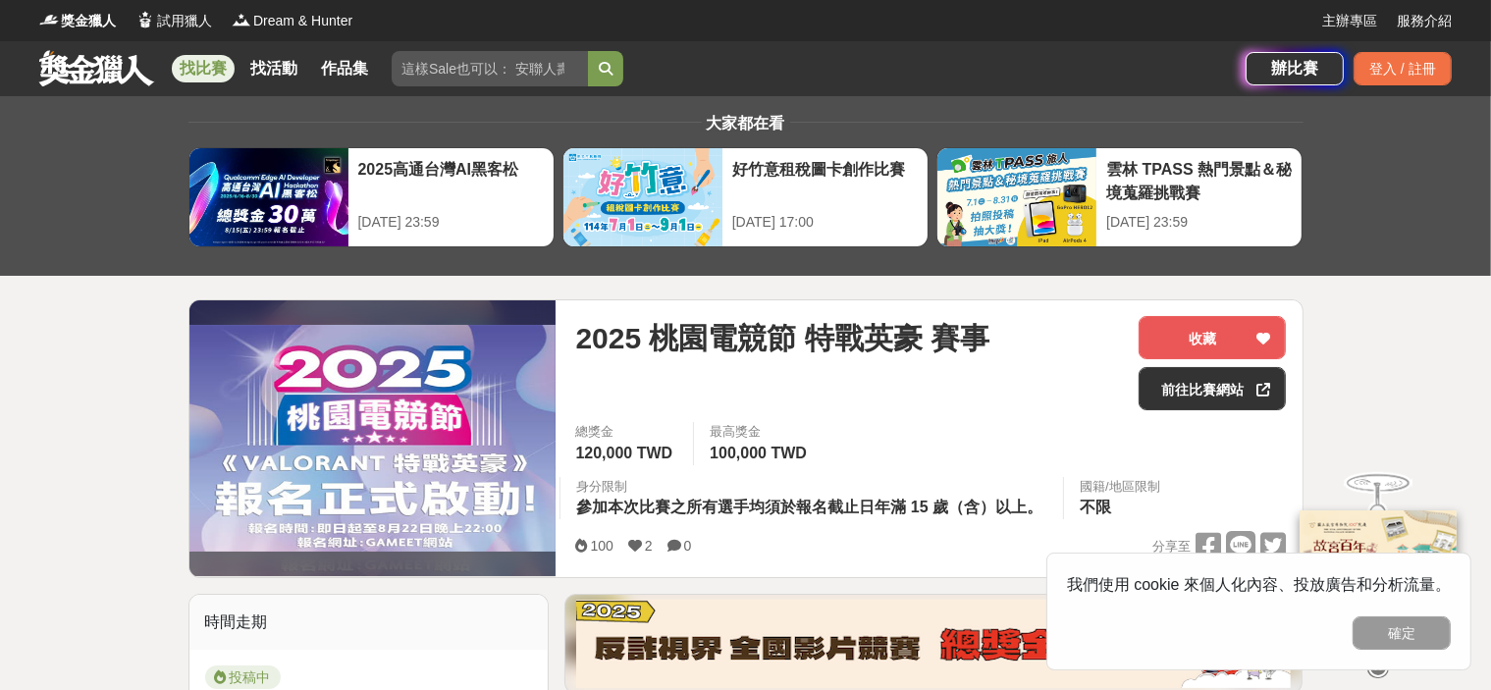
scroll to position [654, 0]
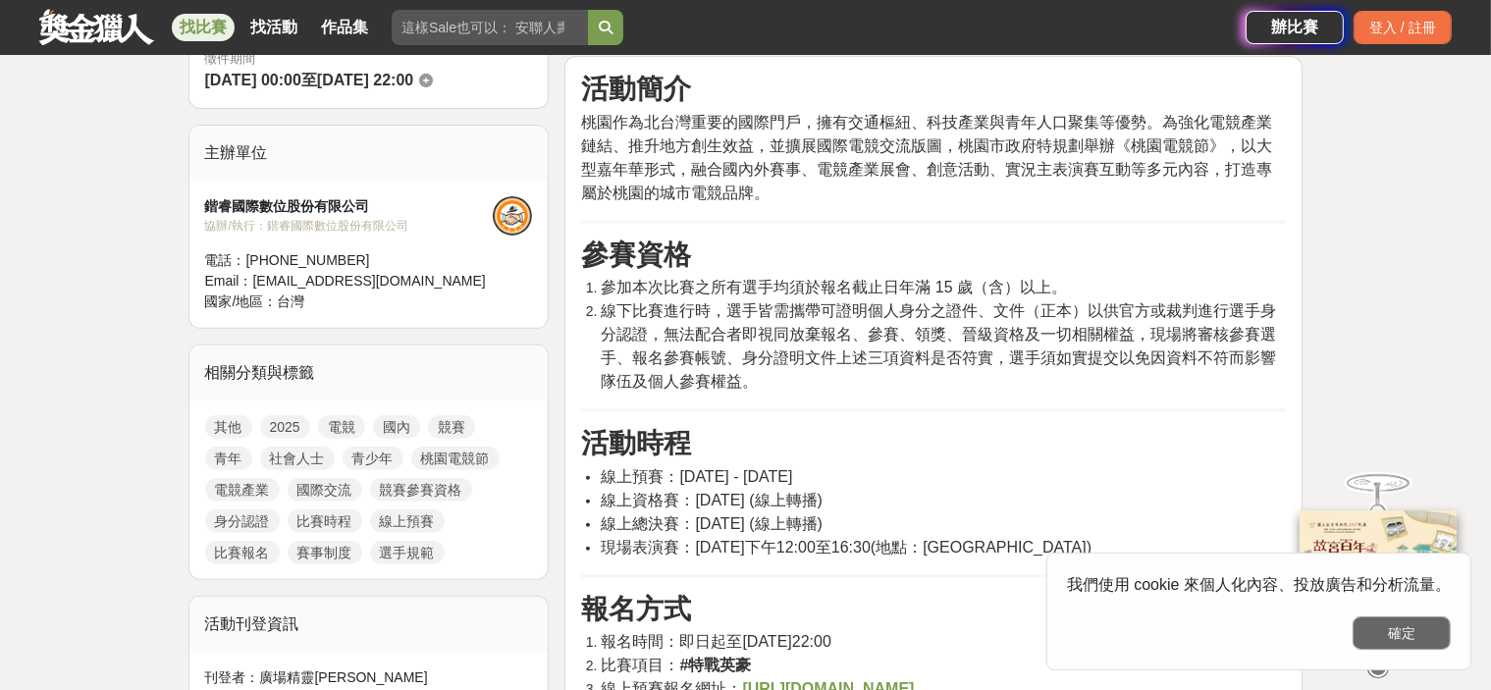
click at [1400, 637] on button "確定" at bounding box center [1402, 633] width 98 height 33
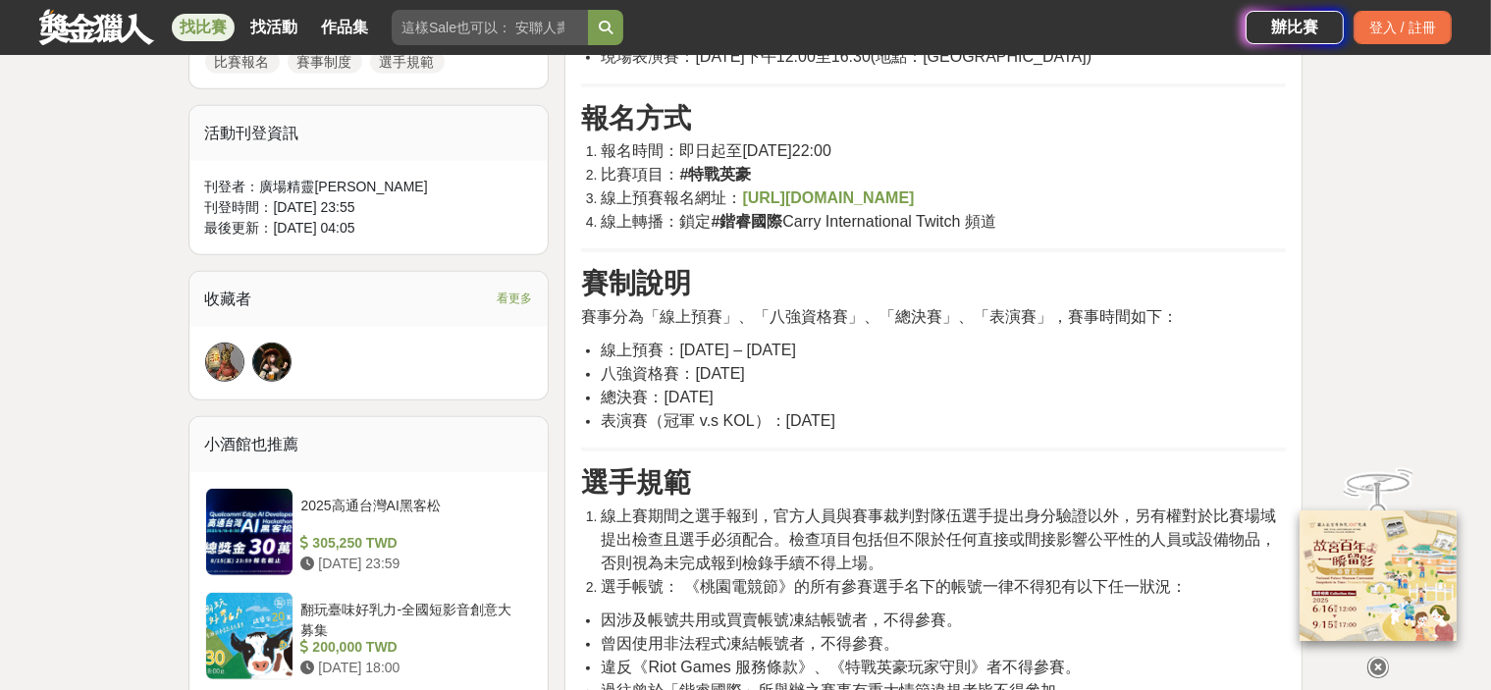
scroll to position [1473, 0]
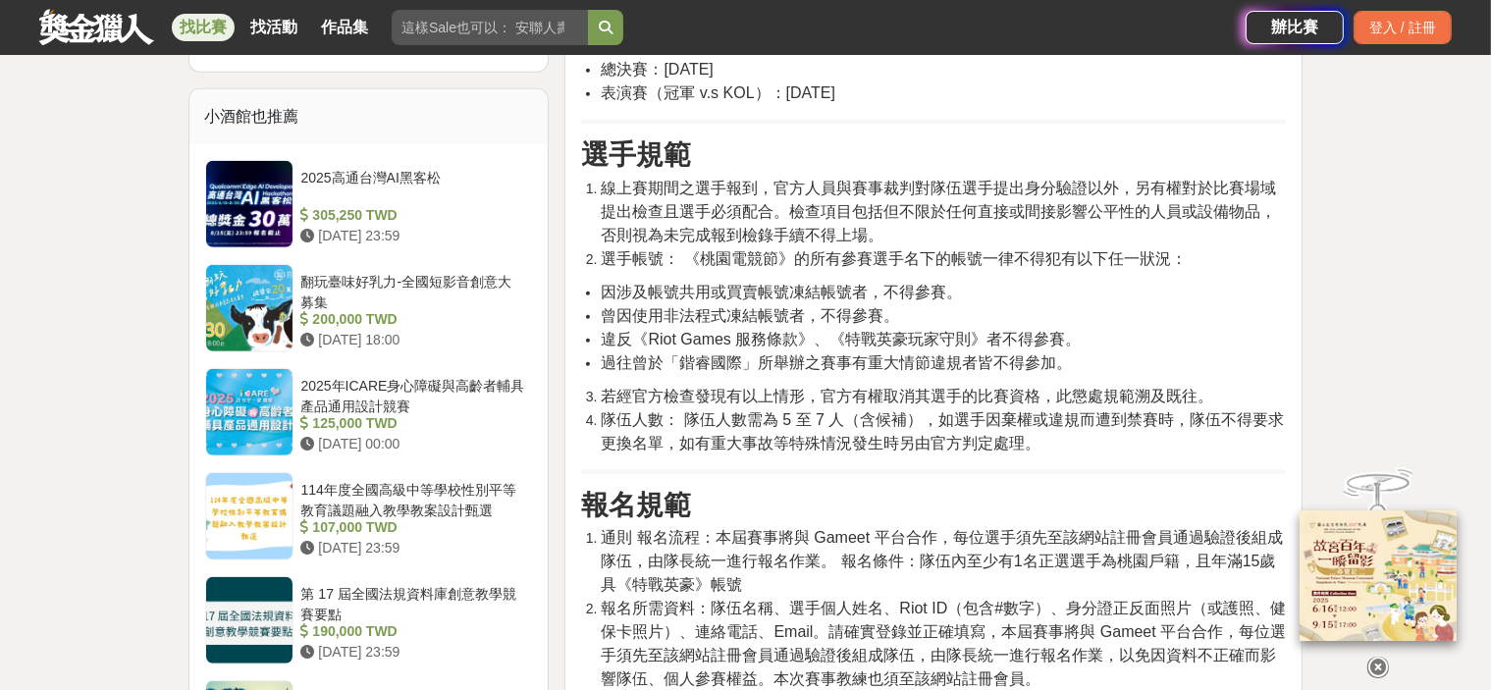
click at [844, 388] on span "若經官方檢查發現有以上情形，官方有權取消其選手的比賽資格，此懲處規範溯及既往。" at bounding box center [907, 396] width 613 height 17
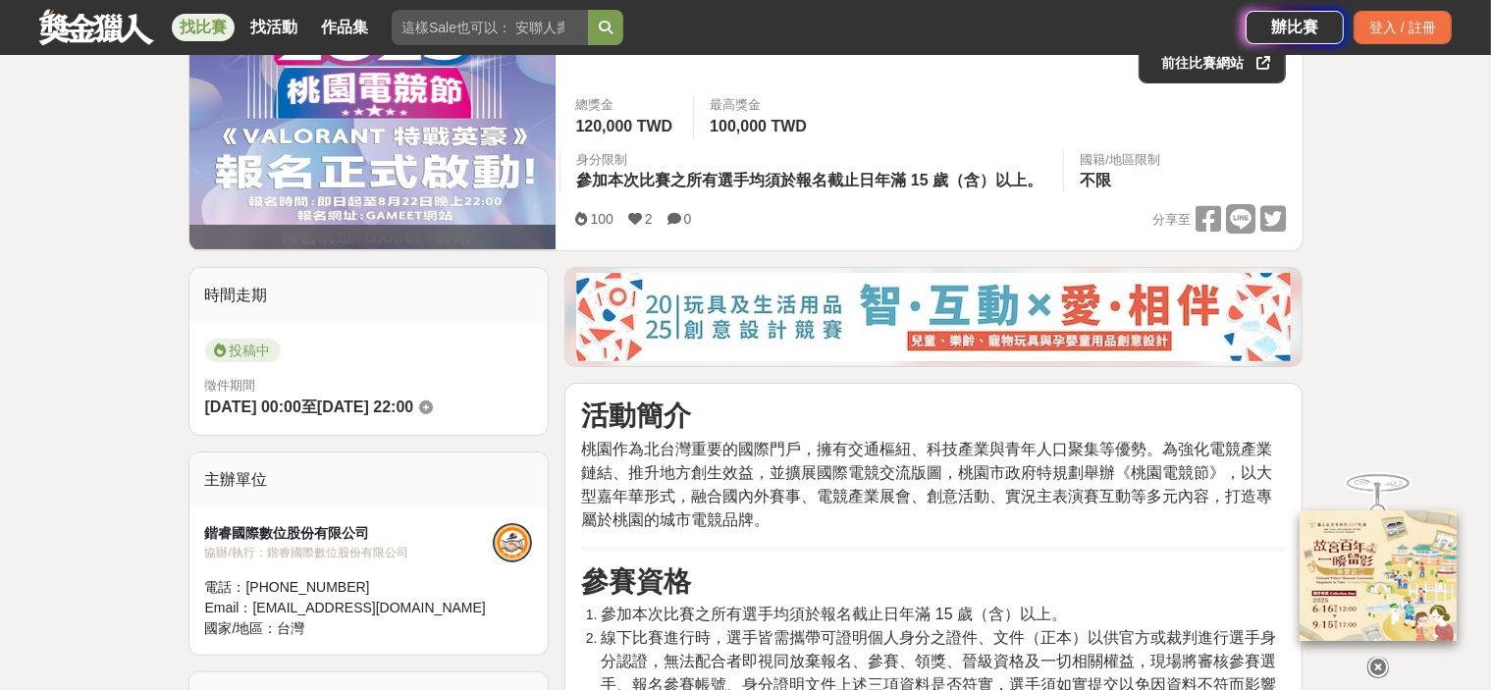
scroll to position [0, 0]
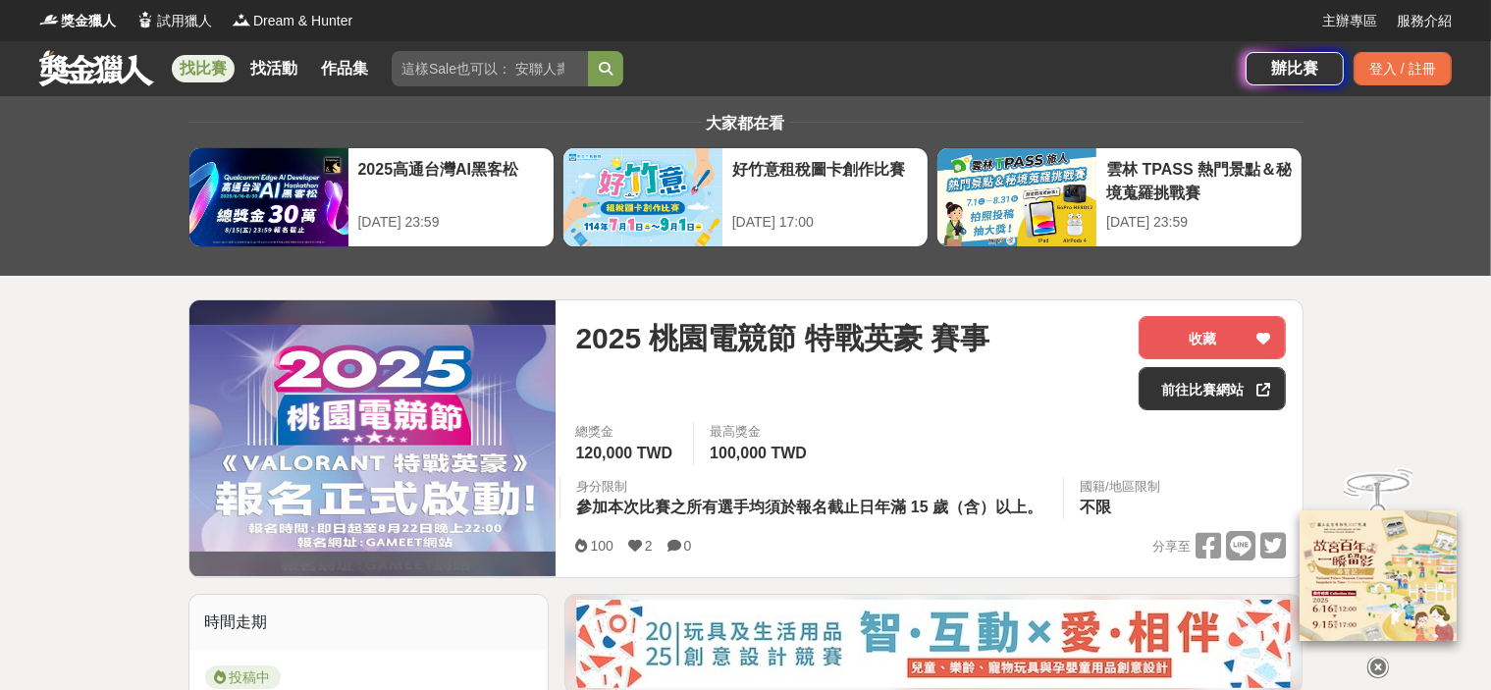
click at [454, 349] on img at bounding box center [372, 438] width 367 height 226
click at [1208, 384] on link "前往比賽網站" at bounding box center [1212, 388] width 147 height 43
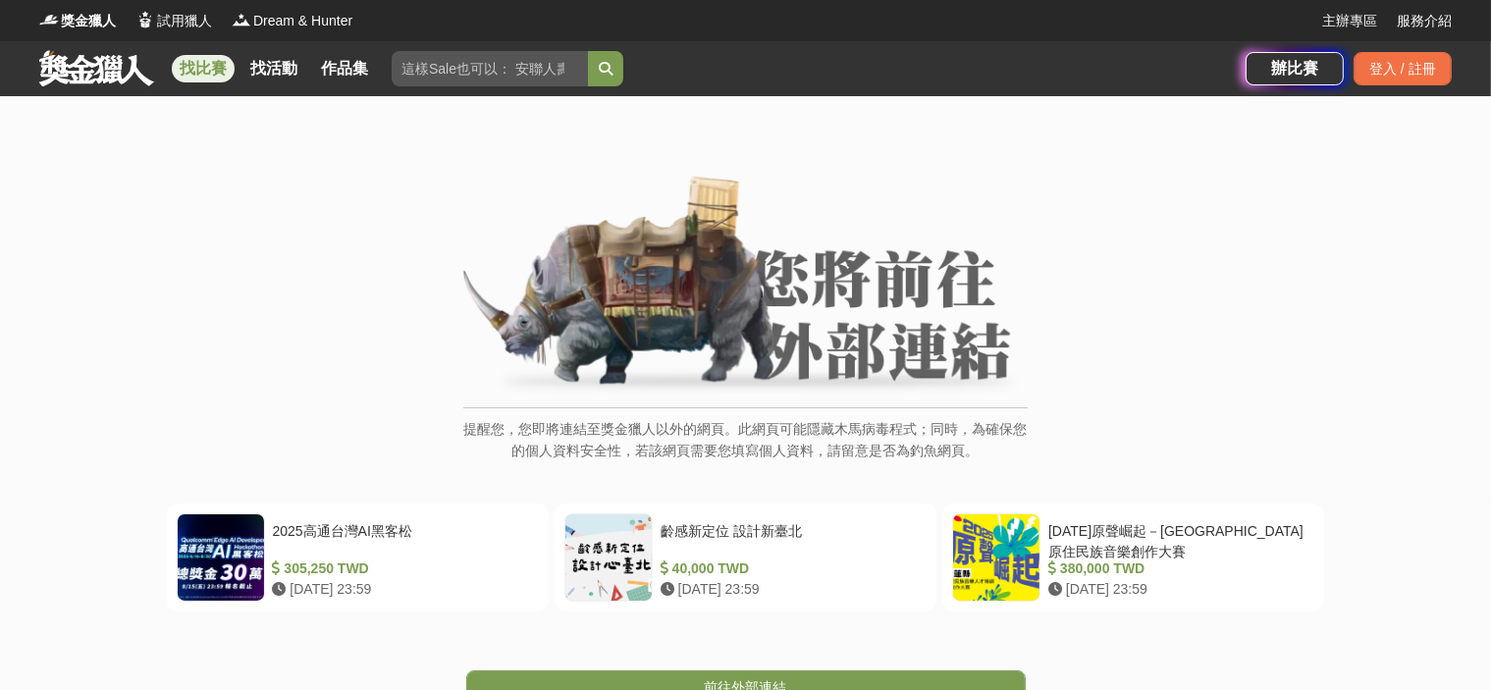
click at [186, 72] on link "找比賽" at bounding box center [203, 68] width 63 height 27
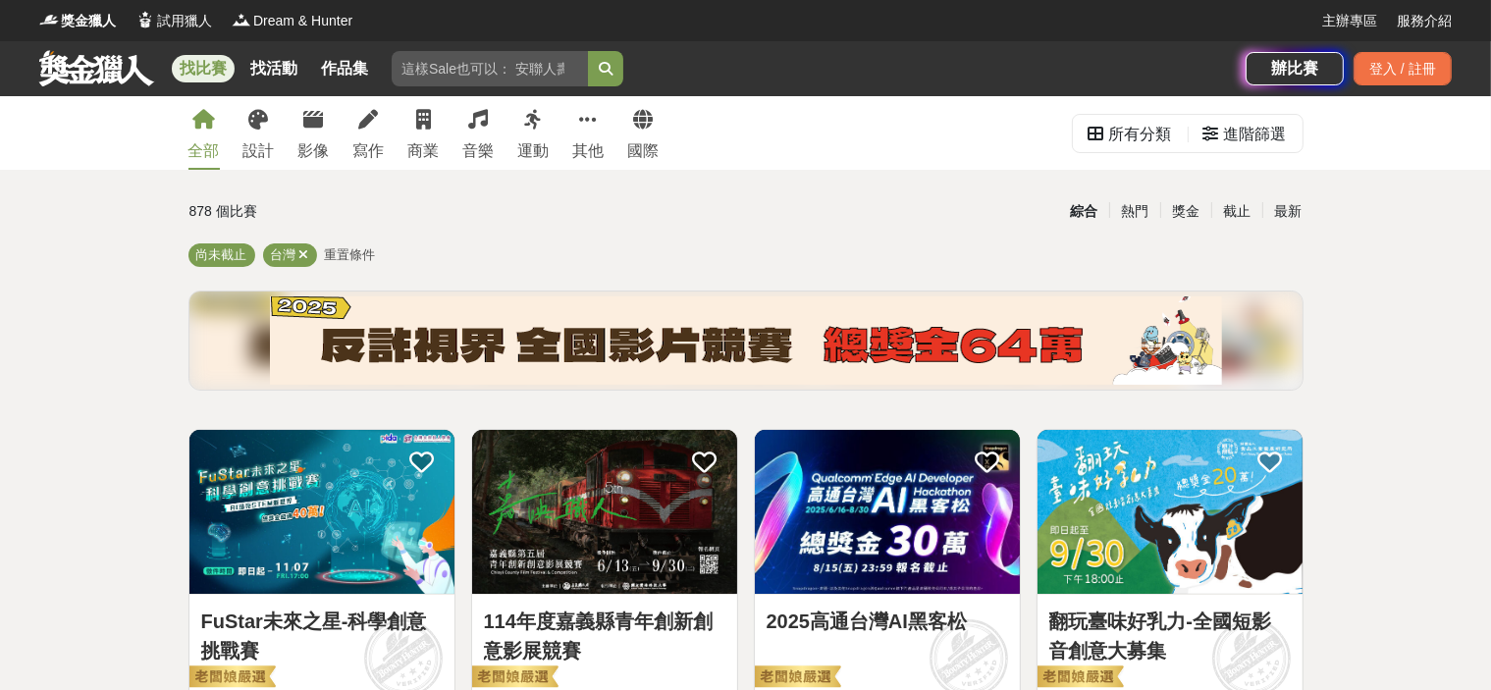
click at [499, 58] on input "search" at bounding box center [490, 68] width 196 height 35
type input "特戰英豪"
click at [588, 51] on button "submit" at bounding box center [605, 68] width 35 height 35
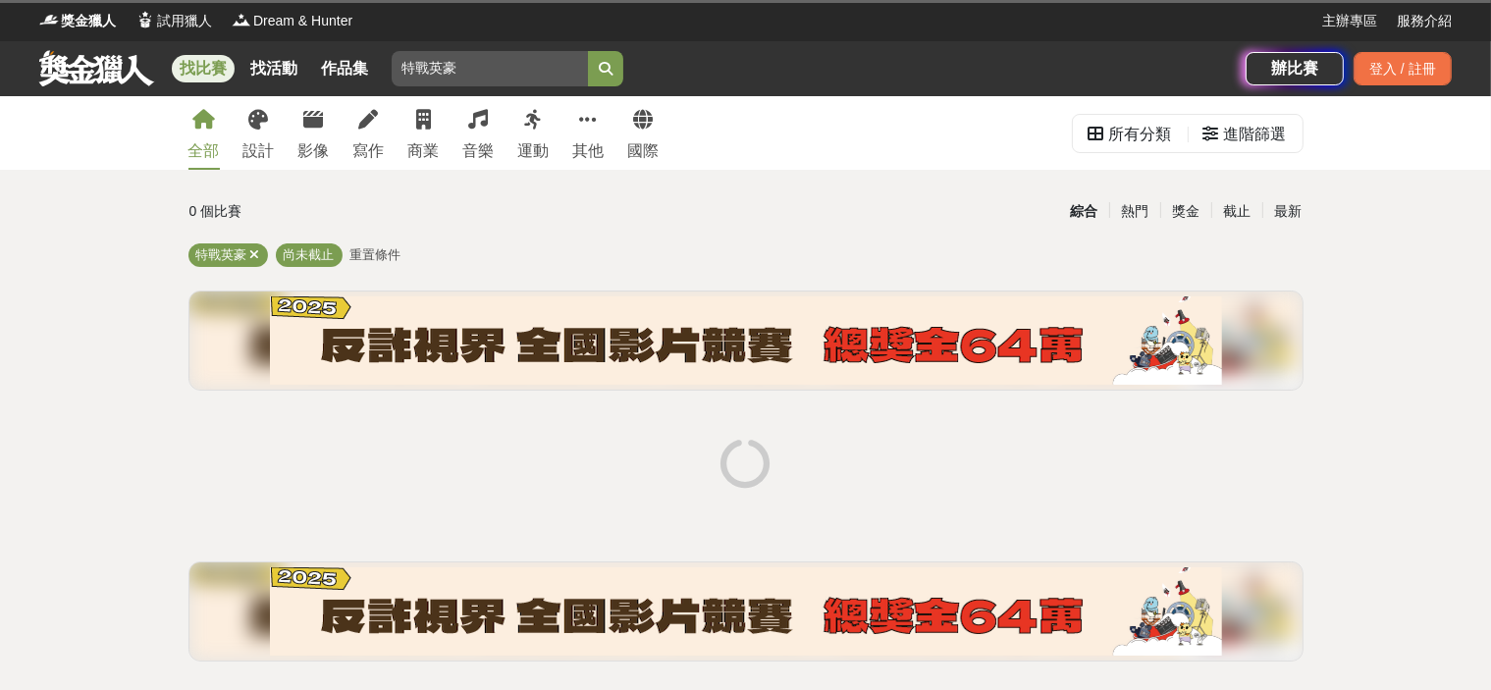
scroll to position [163, 0]
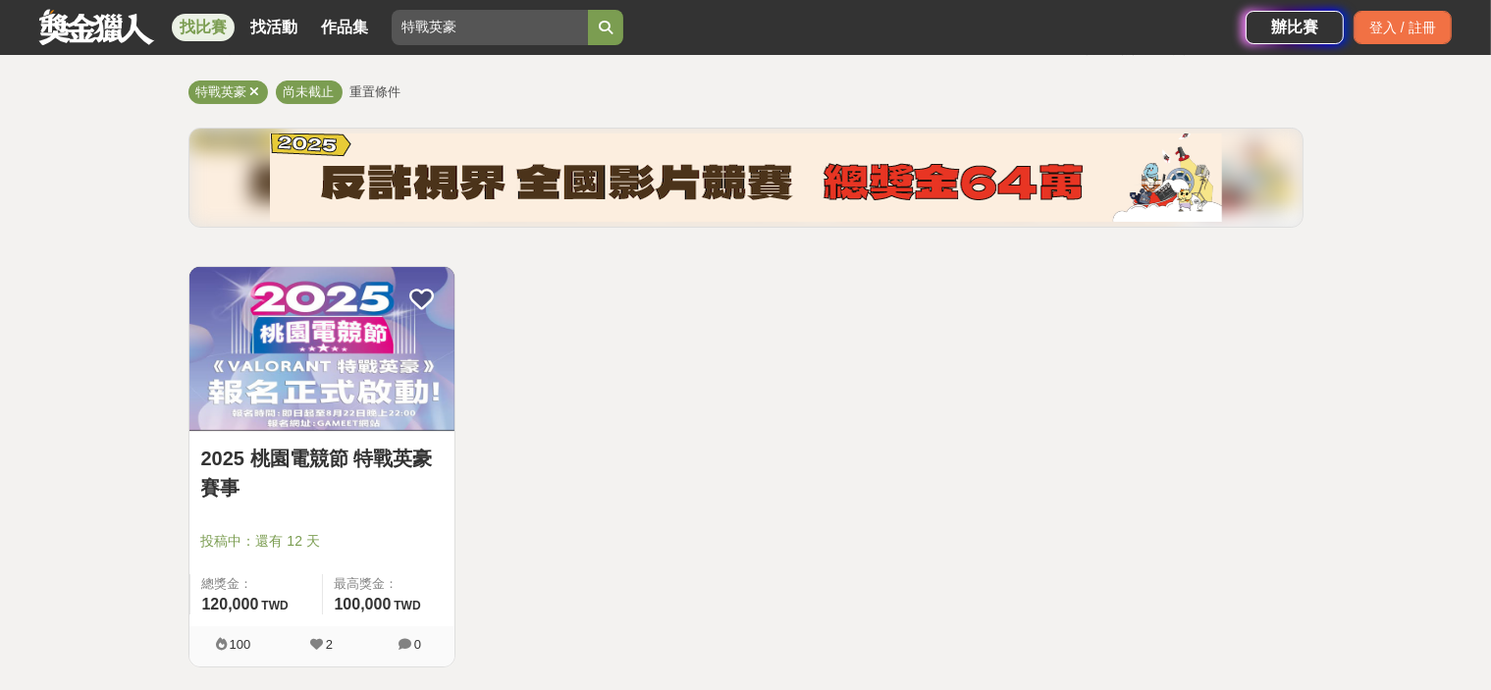
click at [306, 364] on img at bounding box center [321, 349] width 265 height 164
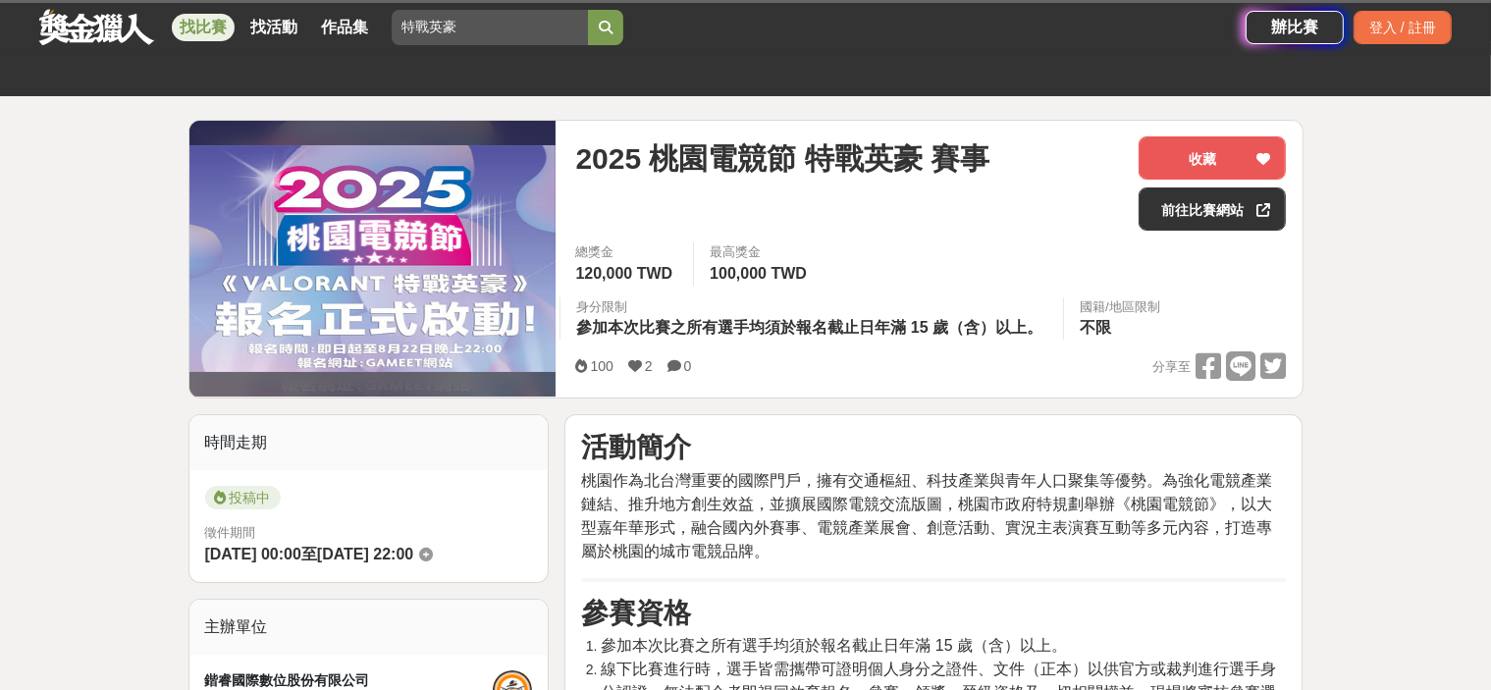
scroll to position [163, 0]
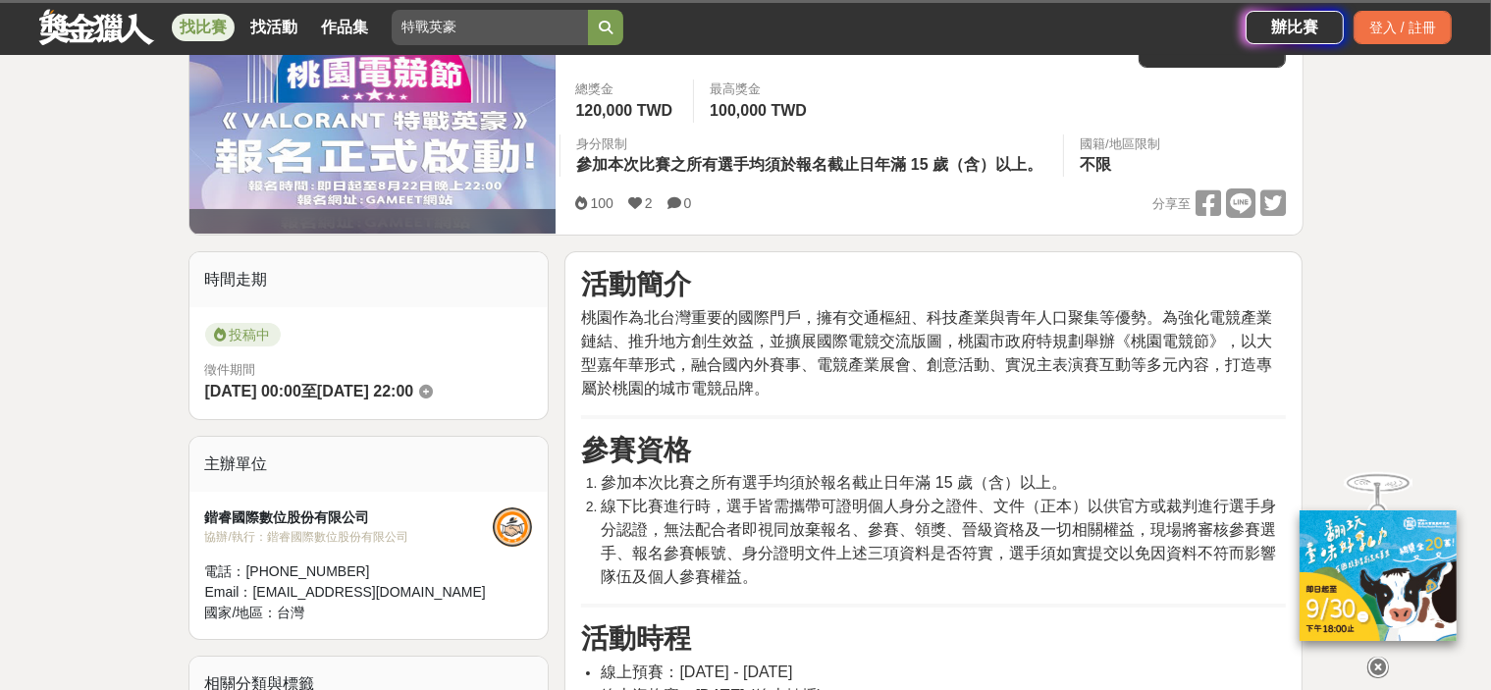
click at [378, 147] on img at bounding box center [372, 95] width 367 height 226
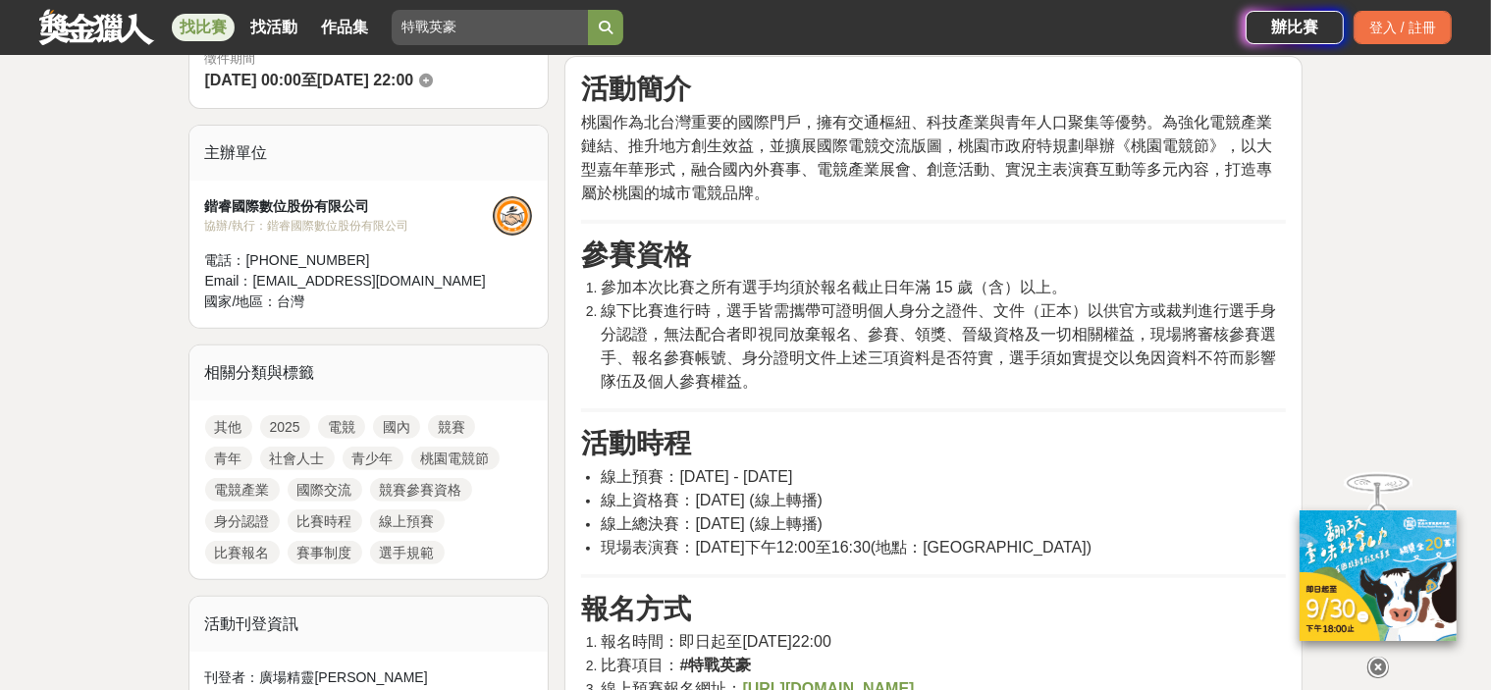
scroll to position [0, 0]
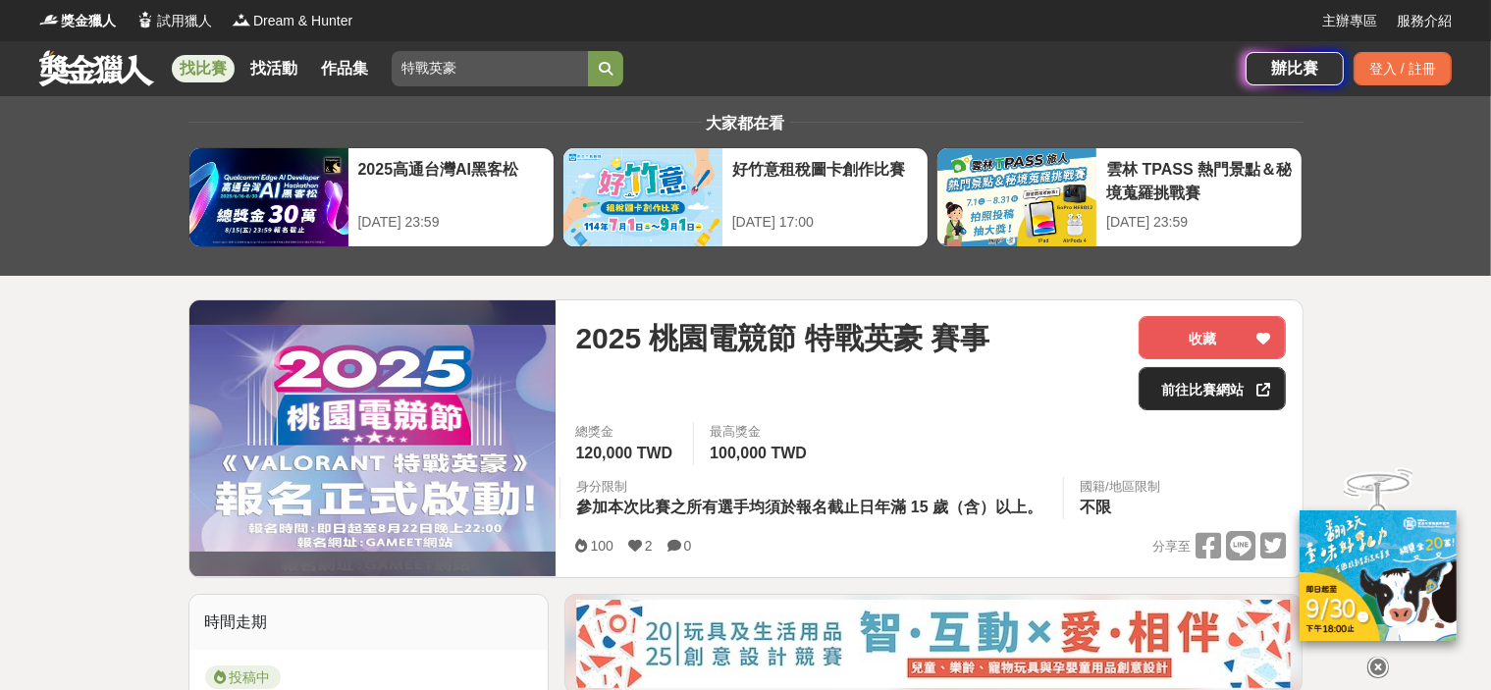
click at [1216, 390] on link "前往比賽網站" at bounding box center [1212, 388] width 147 height 43
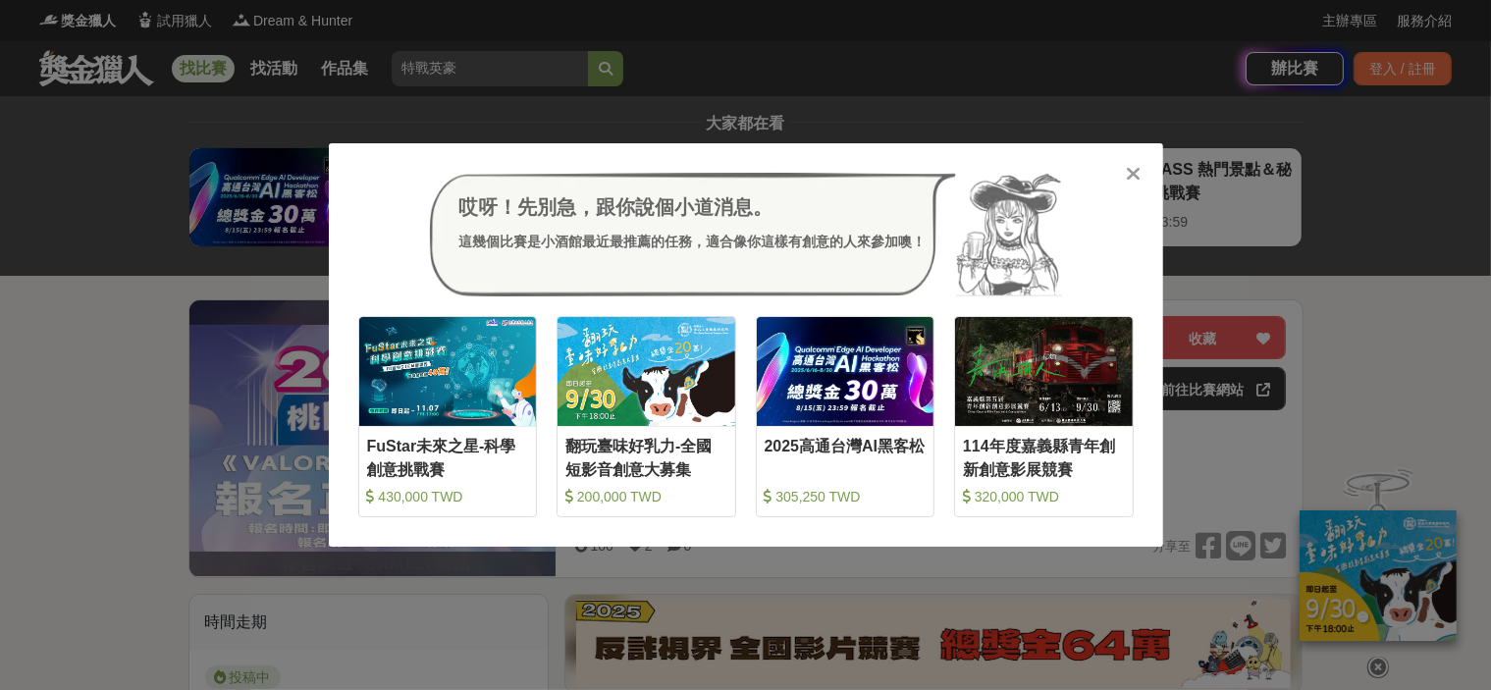
click at [1020, 612] on div "哎呀！先別急，跟你說個小道消息。 這幾個比賽是小酒館最近最推薦的任務，適合像你這樣有創意的人來參加噢！ 收藏 FuStar未來之星-科學創意挑戰賽 430,0…" at bounding box center [745, 345] width 1491 height 690
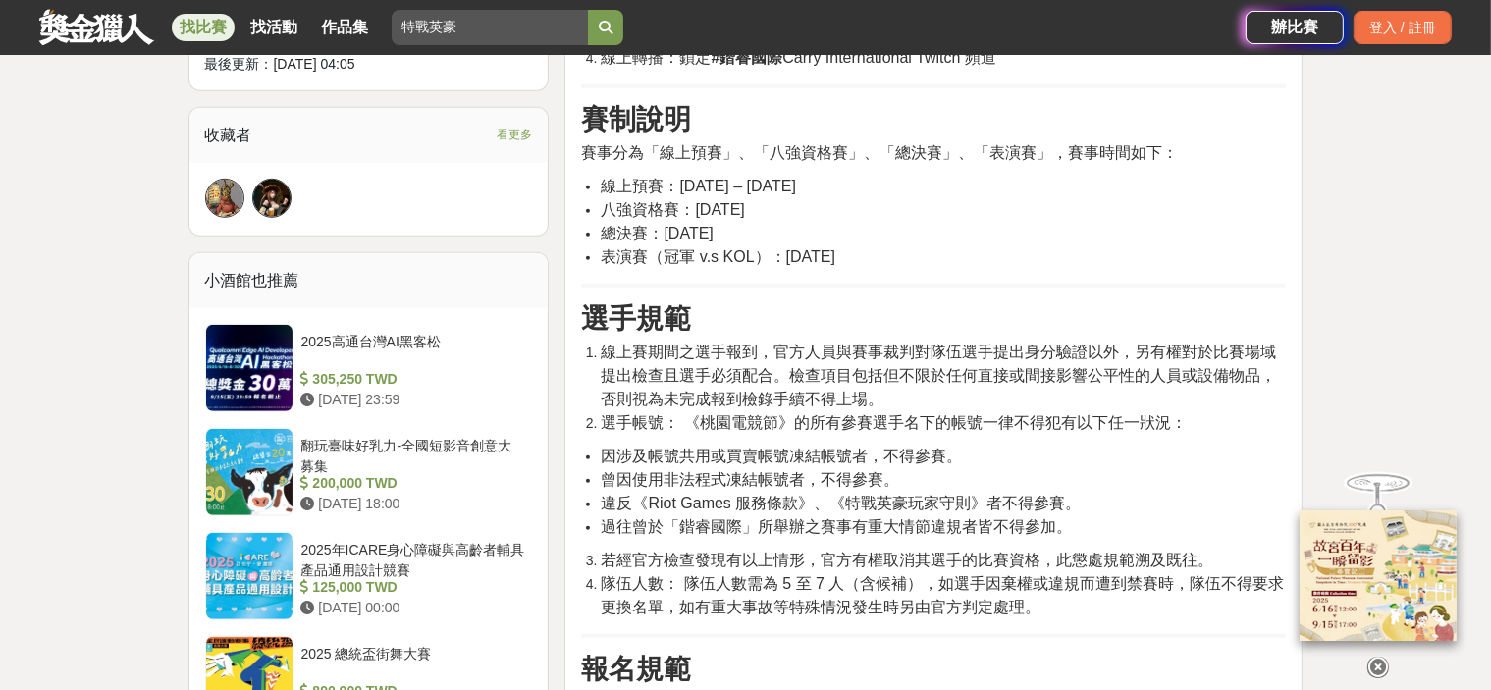
scroll to position [491, 0]
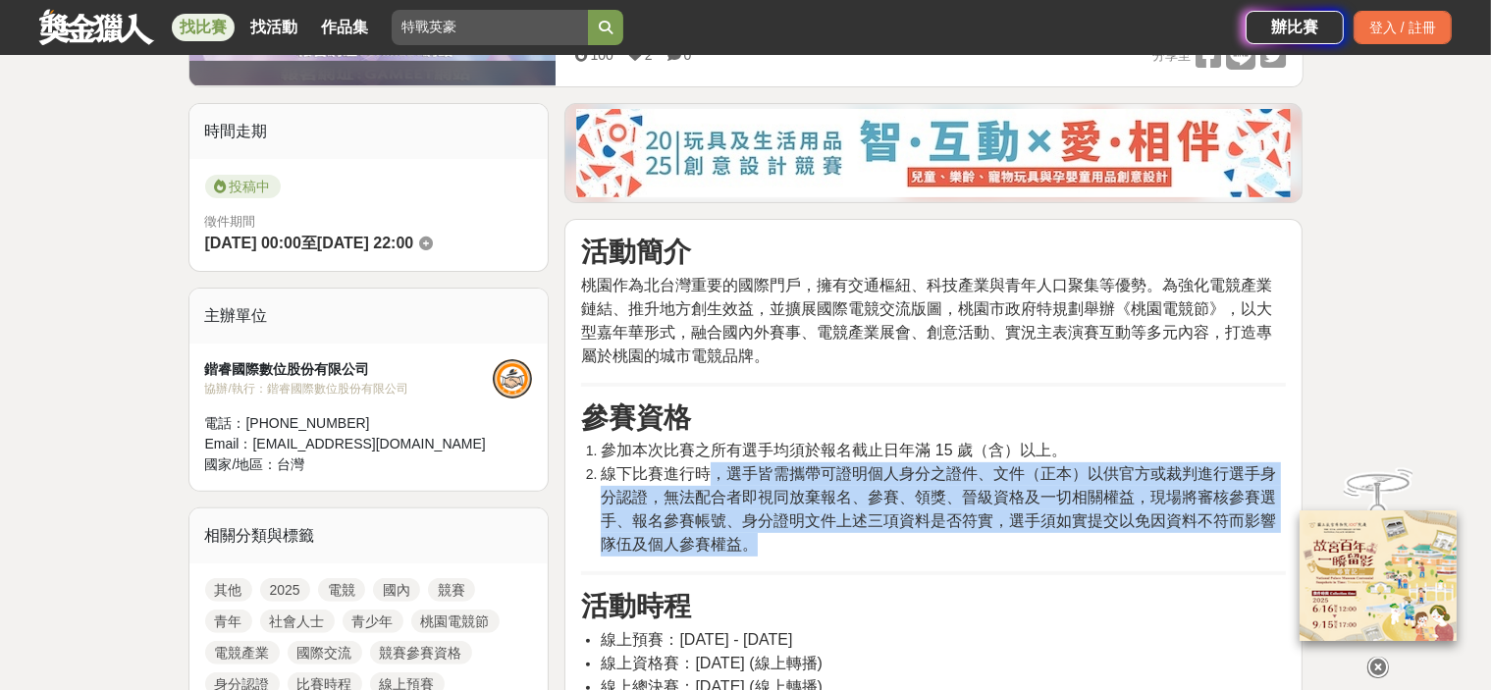
drag, startPoint x: 719, startPoint y: 468, endPoint x: 1258, endPoint y: 549, distance: 544.9
click at [1258, 549] on li "線下比賽進行時，選手皆需攜帶可證明個人身分之證件、文件（正本）以供官方或裁判進行選手身分認證，無法配合者即視同放棄報名、參賽、領獎、晉級資格及一切相關權益，現…" at bounding box center [943, 509] width 685 height 94
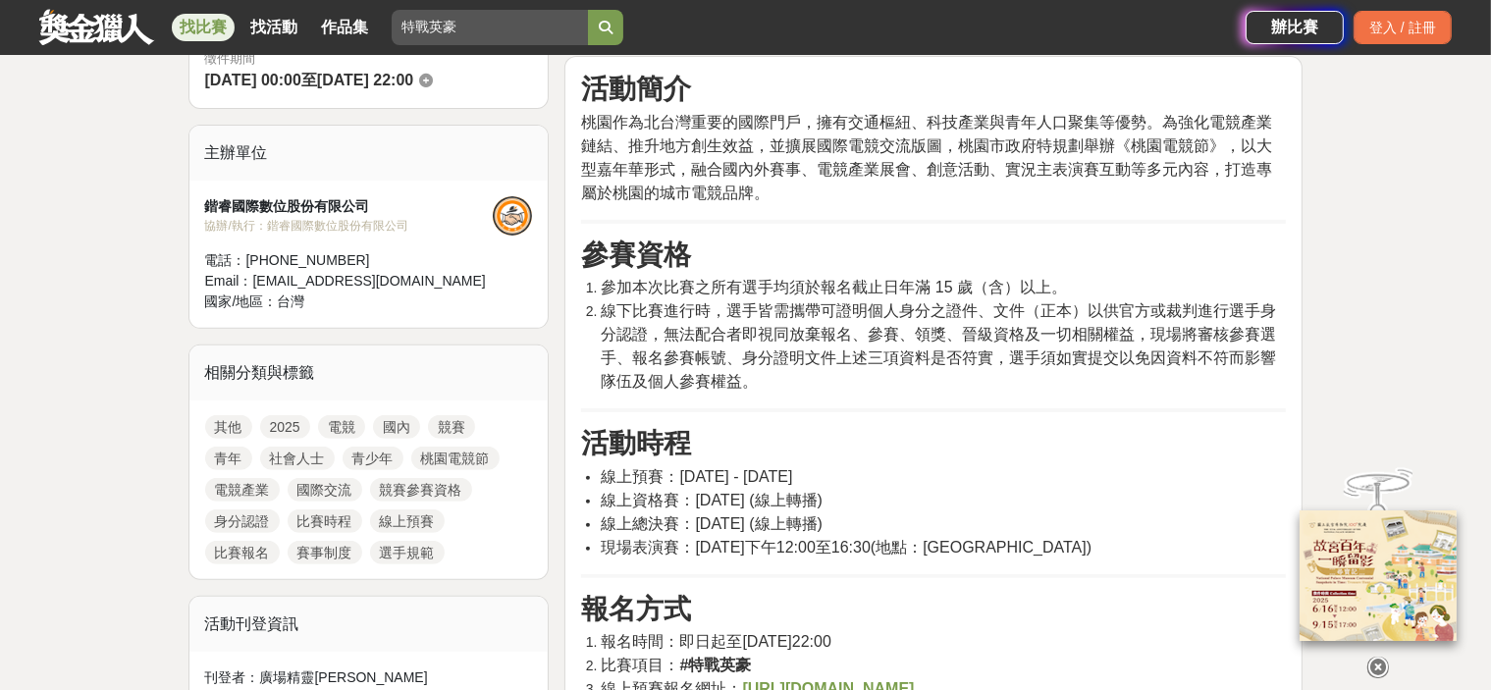
scroll to position [818, 0]
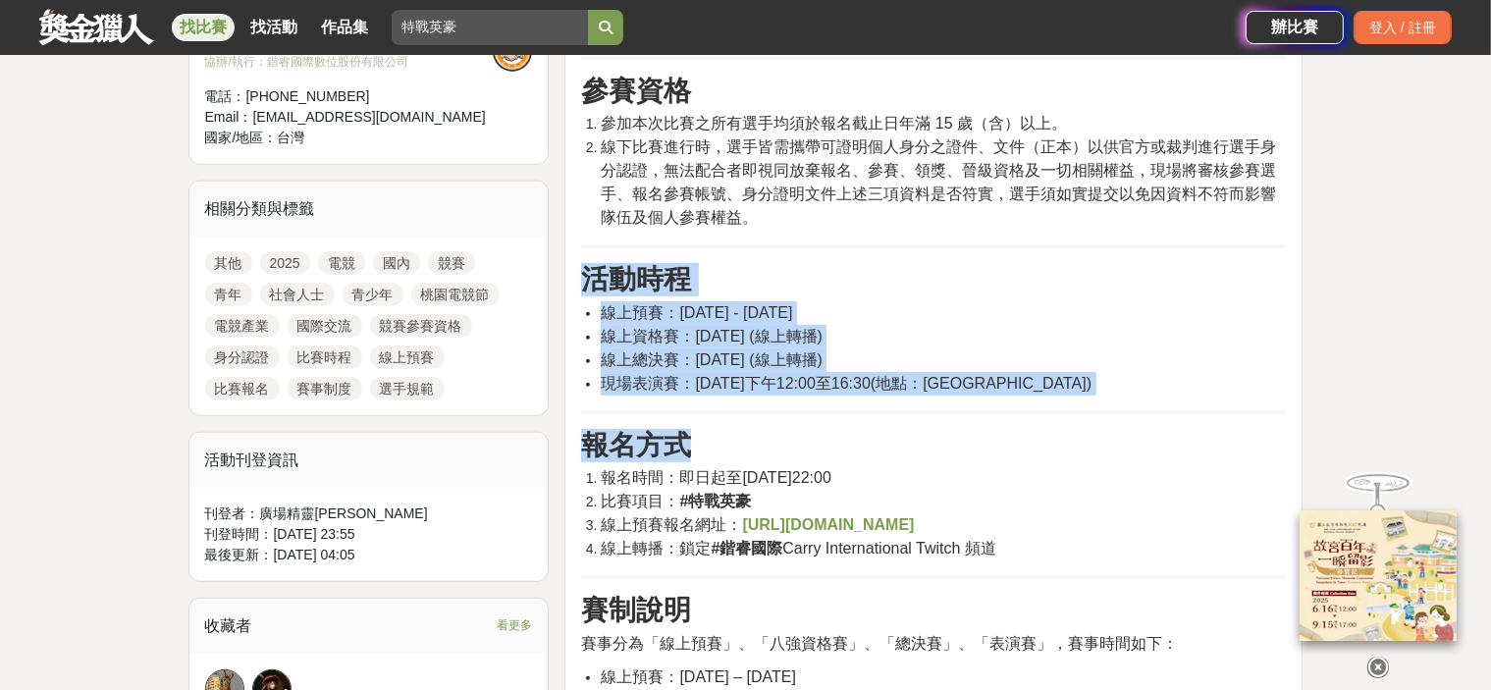
drag, startPoint x: 575, startPoint y: 277, endPoint x: 1248, endPoint y: 413, distance: 686.2
